Goal: Transaction & Acquisition: Book appointment/travel/reservation

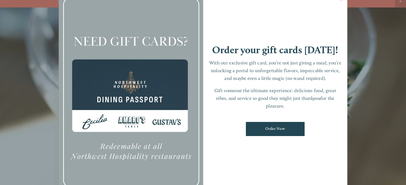
scroll to position [11, 0]
click at [33, 14] on div at bounding box center [203, 92] width 406 height 185
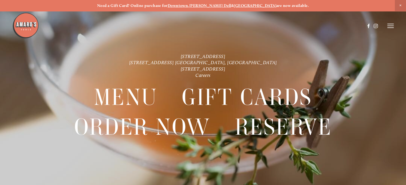
scroll to position [0, 0]
click at [389, 25] on icon at bounding box center [390, 25] width 6 height 5
click at [354, 28] on header "Menu Order Now Visit Gallery 0" at bounding box center [203, 26] width 406 height 52
click at [356, 26] on span "Reserve" at bounding box center [357, 25] width 12 height 5
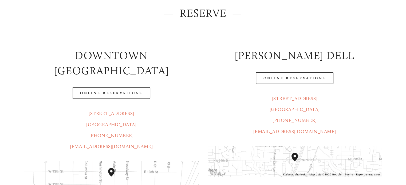
scroll to position [80, 0]
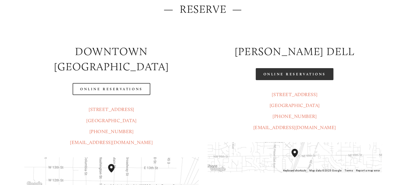
click at [288, 74] on link "Online Reservations" at bounding box center [294, 74] width 77 height 12
click at [282, 78] on link "Online Reservations" at bounding box center [294, 74] width 77 height 12
click at [290, 73] on link "Online Reservations" at bounding box center [294, 74] width 77 height 12
